Goal: Information Seeking & Learning: Learn about a topic

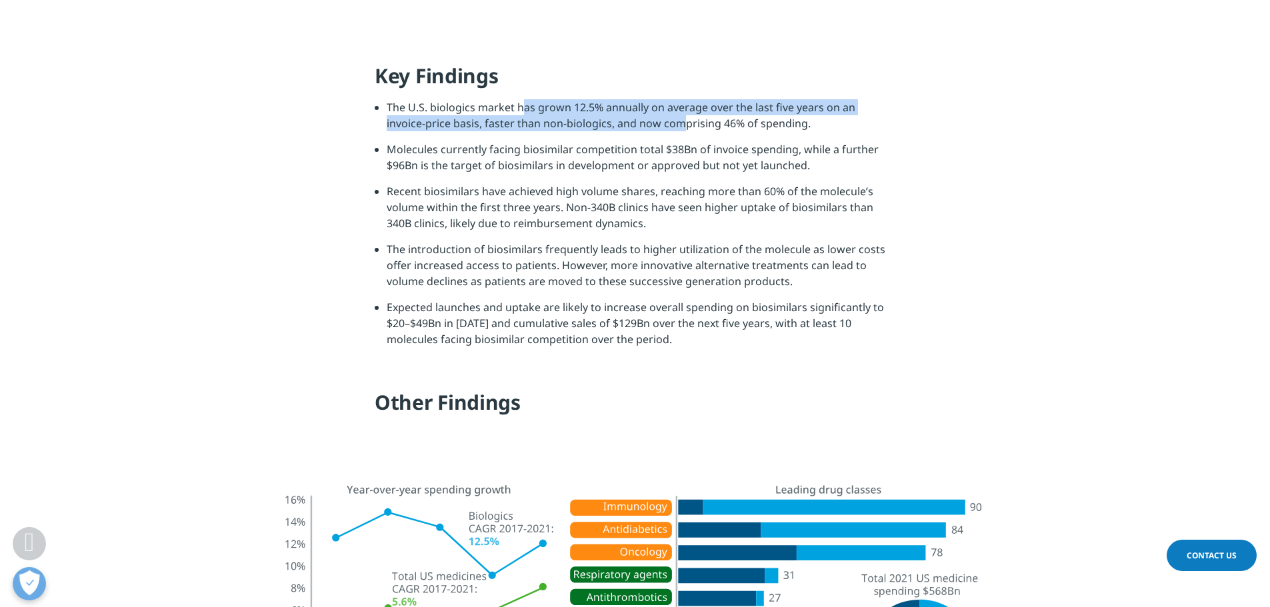
click at [633, 123] on li "The U.S. biologics market has grown 12.5% annually on average over the last fiv…" at bounding box center [641, 120] width 509 height 42
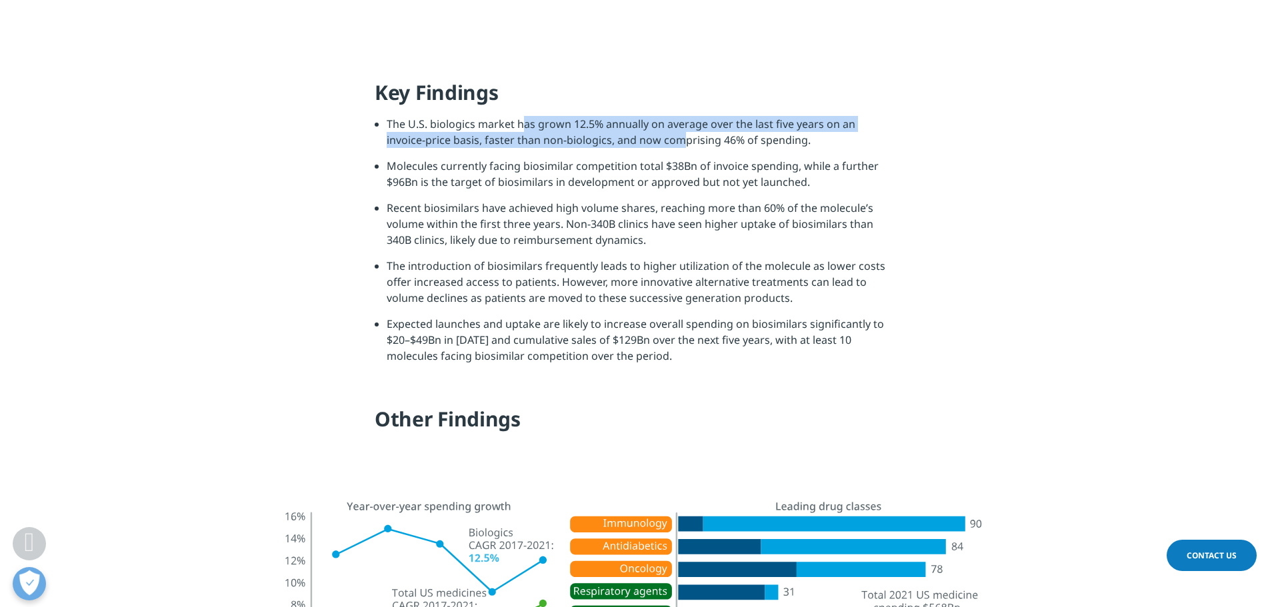
scroll to position [1333, 0]
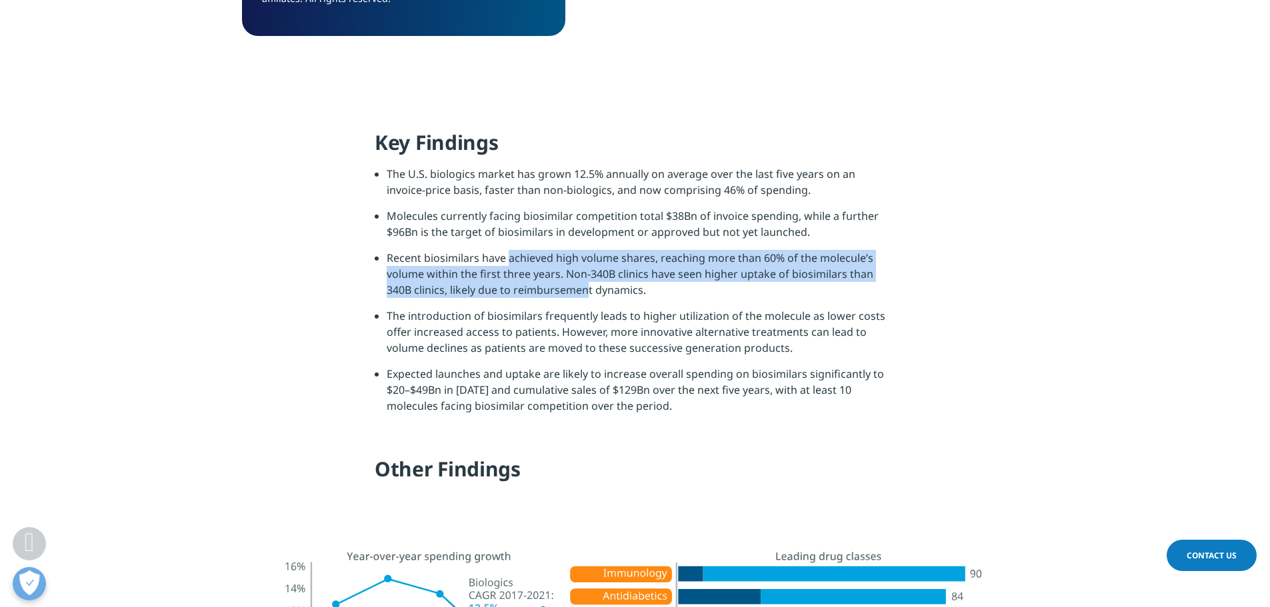
drag, startPoint x: 505, startPoint y: 261, endPoint x: 584, endPoint y: 295, distance: 85.7
click at [584, 295] on li "Recent biosimilars have achieved high volume shares, reaching more than 60% of …" at bounding box center [641, 279] width 509 height 58
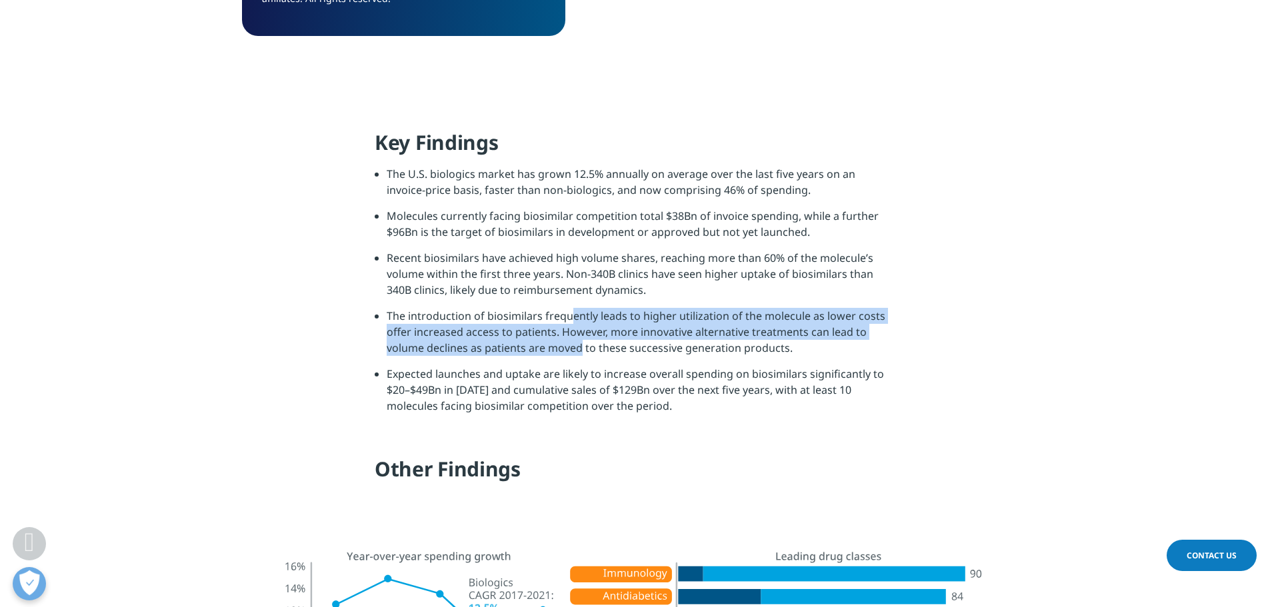
drag, startPoint x: 563, startPoint y: 323, endPoint x: 575, endPoint y: 341, distance: 22.6
click at [575, 341] on li "The introduction of biosimilars frequently leads to higher utilization of the m…" at bounding box center [641, 337] width 509 height 58
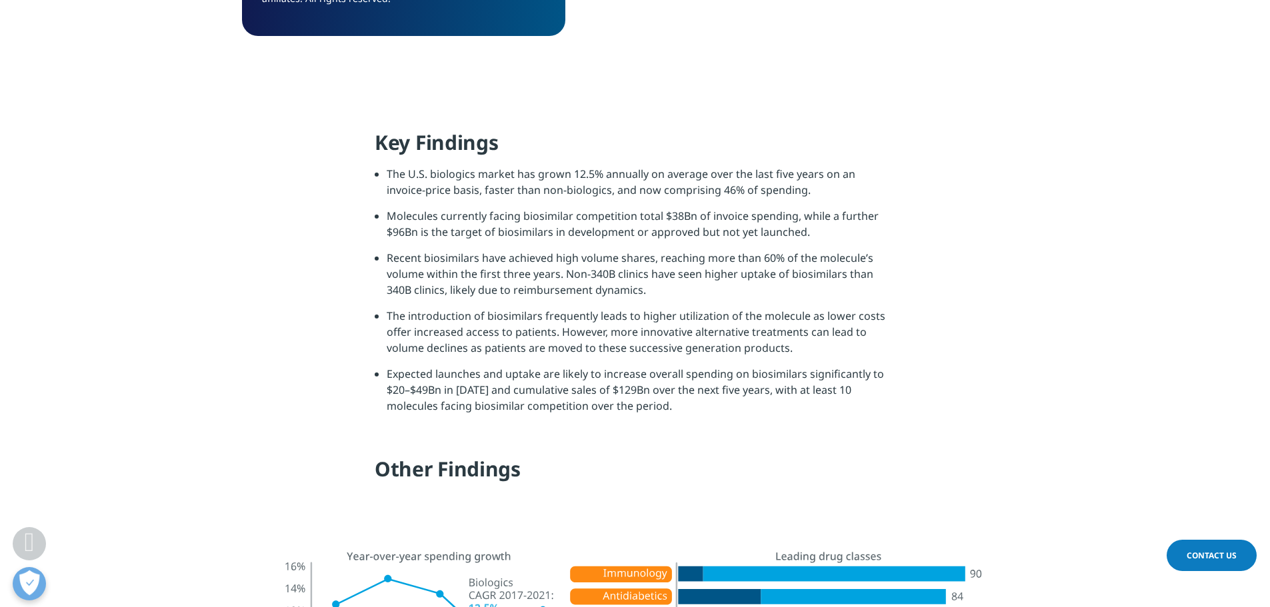
click at [573, 399] on li "Expected launches and uptake are likely to increase overall spending on biosimi…" at bounding box center [641, 395] width 509 height 58
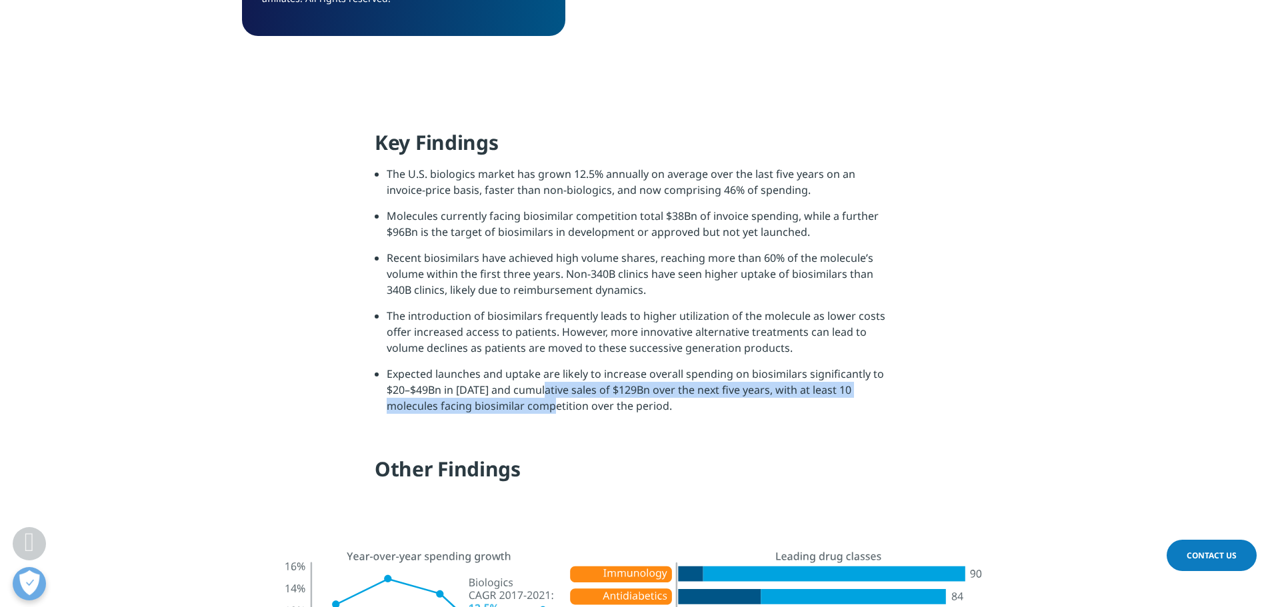
drag, startPoint x: 560, startPoint y: 417, endPoint x: 543, endPoint y: 381, distance: 39.9
click at [543, 384] on li "Expected launches and uptake are likely to increase overall spending on biosimi…" at bounding box center [641, 395] width 509 height 58
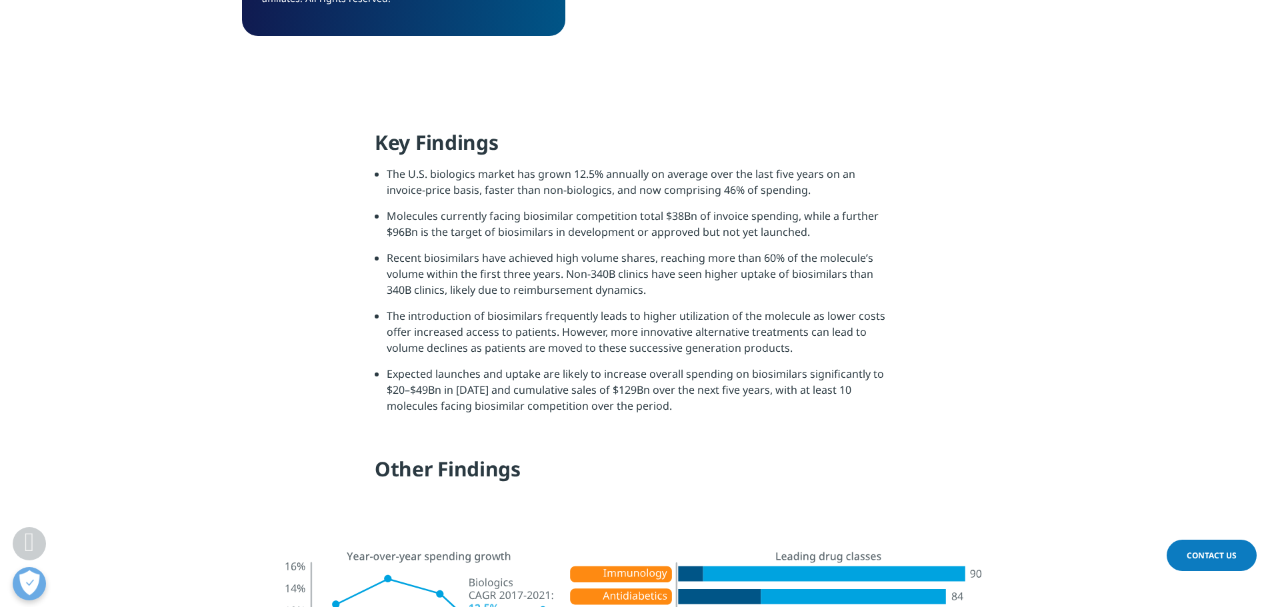
click at [543, 381] on li "Expected launches and uptake are likely to increase overall spending on biosimi…" at bounding box center [641, 395] width 509 height 58
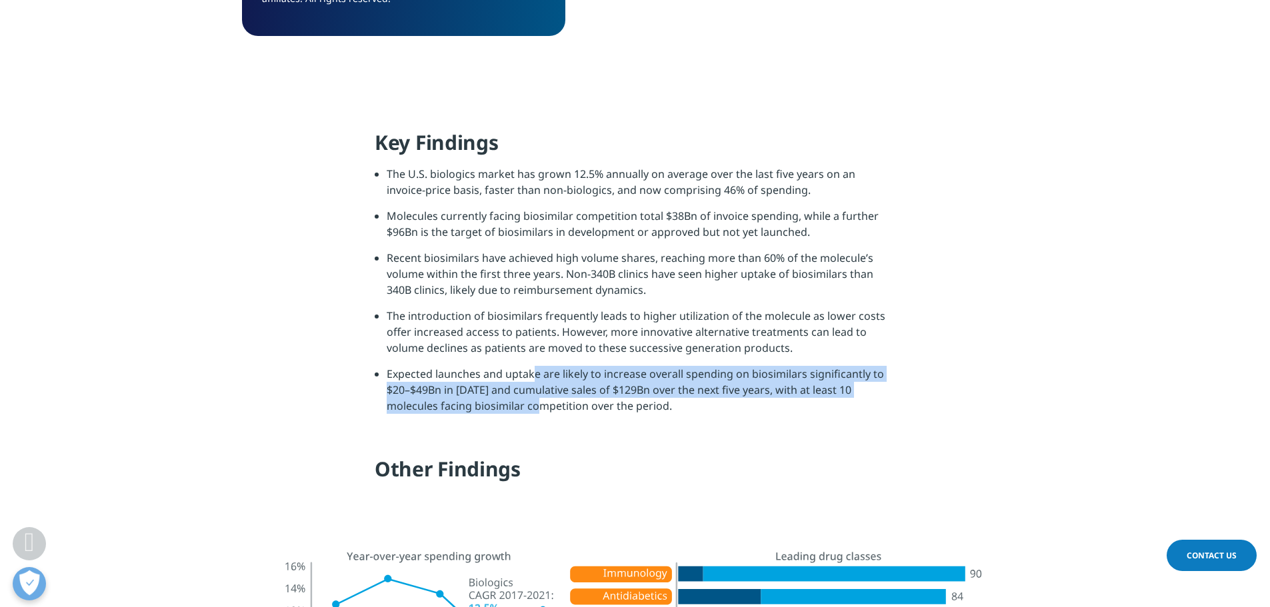
drag, startPoint x: 529, startPoint y: 371, endPoint x: 551, endPoint y: 413, distance: 47.4
click at [551, 413] on li "Expected launches and uptake are likely to increase overall spending on biosimi…" at bounding box center [641, 395] width 509 height 58
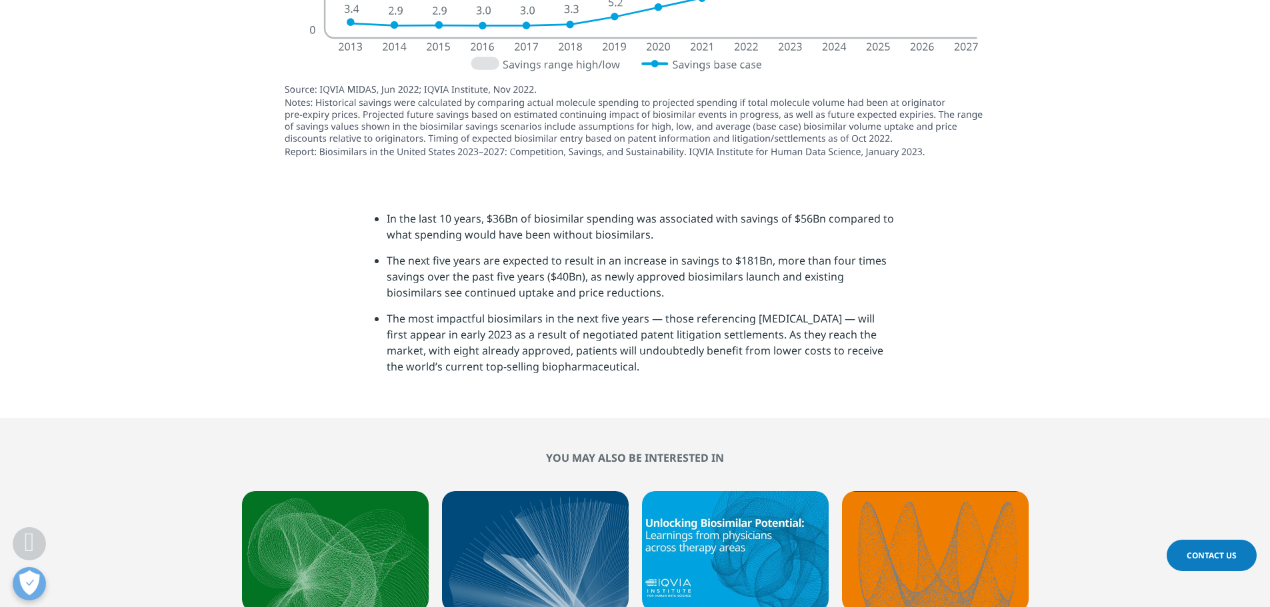
scroll to position [4399, 0]
